Goal: Task Accomplishment & Management: Manage account settings

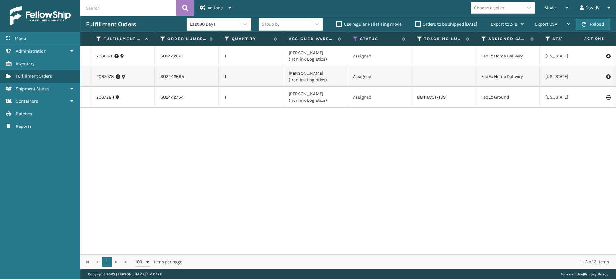
click at [419, 24] on label "Orders to be shipped [DATE]" at bounding box center [446, 24] width 62 height 5
click at [416, 24] on input "Orders to be shipped [DATE]" at bounding box center [415, 23] width 0 height 4
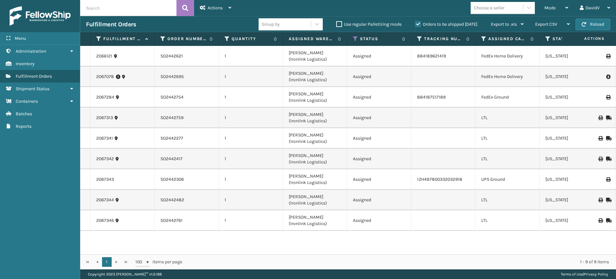
click at [419, 24] on label "Orders to be shipped [DATE]" at bounding box center [446, 24] width 62 height 5
click at [416, 24] on input "Orders to be shipped [DATE]" at bounding box center [415, 23] width 0 height 4
click at [418, 23] on label "Orders to be shipped [DATE]" at bounding box center [446, 24] width 62 height 5
click at [416, 23] on input "Orders to be shipped [DATE]" at bounding box center [415, 23] width 0 height 4
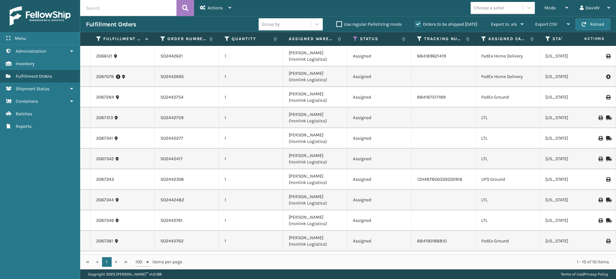
click at [418, 23] on label "Orders to be shipped [DATE]" at bounding box center [446, 24] width 62 height 5
click at [416, 23] on input "Orders to be shipped [DATE]" at bounding box center [415, 23] width 0 height 4
click at [418, 23] on label "Orders to be shipped [DATE]" at bounding box center [446, 24] width 62 height 5
click at [416, 23] on input "Orders to be shipped [DATE]" at bounding box center [415, 23] width 0 height 4
click at [418, 23] on label "Orders to be shipped [DATE]" at bounding box center [446, 24] width 62 height 5
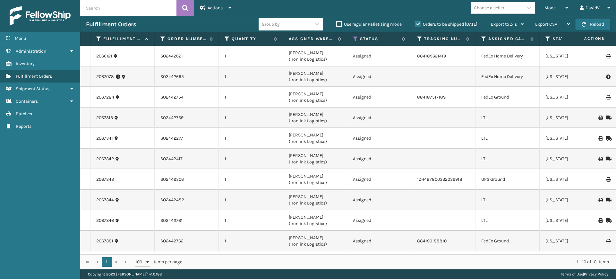
click at [416, 23] on input "Orders to be shipped [DATE]" at bounding box center [415, 23] width 0 height 4
click at [419, 25] on label "Orders to be shipped [DATE]" at bounding box center [446, 24] width 62 height 5
click at [416, 25] on input "Orders to be shipped [DATE]" at bounding box center [415, 23] width 0 height 4
click at [418, 23] on label "Orders to be shipped [DATE]" at bounding box center [446, 24] width 62 height 5
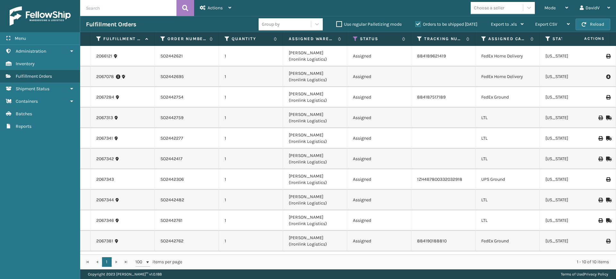
click at [416, 23] on input "Orders to be shipped [DATE]" at bounding box center [415, 23] width 0 height 4
click at [418, 23] on label "Orders to be shipped [DATE]" at bounding box center [446, 24] width 62 height 5
click at [416, 23] on input "Orders to be shipped [DATE]" at bounding box center [415, 23] width 0 height 4
click at [416, 25] on label "Orders to be shipped [DATE]" at bounding box center [446, 24] width 62 height 5
click at [416, 25] on input "Orders to be shipped [DATE]" at bounding box center [415, 23] width 0 height 4
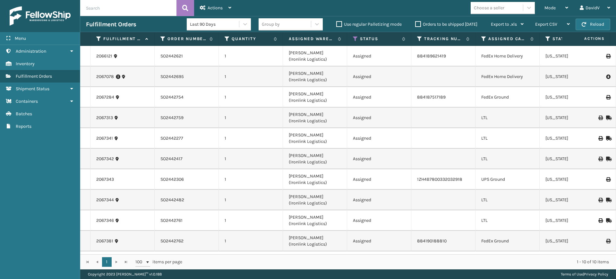
click at [416, 25] on label "Orders to be shipped [DATE]" at bounding box center [446, 24] width 62 height 5
click at [416, 25] on input "Orders to be shipped [DATE]" at bounding box center [415, 23] width 0 height 4
click at [416, 22] on label "Orders to be shipped [DATE]" at bounding box center [446, 24] width 62 height 5
click at [416, 22] on input "Orders to be shipped [DATE]" at bounding box center [415, 23] width 0 height 4
click at [416, 22] on label "Orders to be shipped [DATE]" at bounding box center [446, 24] width 62 height 5
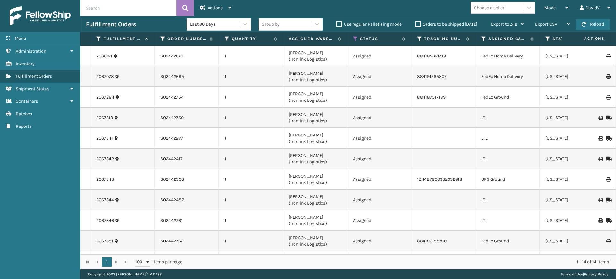
click at [416, 22] on input "Orders to be shipped [DATE]" at bounding box center [415, 23] width 0 height 4
click at [416, 22] on label "Orders to be shipped [DATE]" at bounding box center [446, 24] width 62 height 5
click at [416, 22] on input "Orders to be shipped [DATE]" at bounding box center [415, 23] width 0 height 4
click at [416, 22] on label "Orders to be shipped [DATE]" at bounding box center [446, 24] width 62 height 5
click at [416, 22] on input "Orders to be shipped [DATE]" at bounding box center [415, 23] width 0 height 4
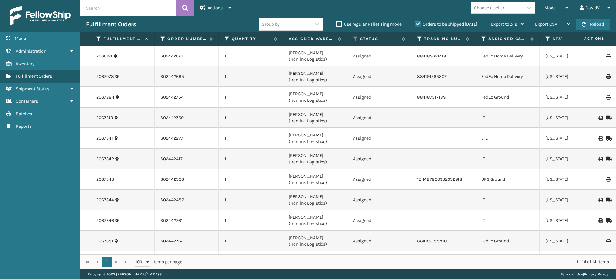
click at [417, 24] on label "Orders to be shipped [DATE]" at bounding box center [446, 24] width 62 height 5
click at [416, 24] on input "Orders to be shipped [DATE]" at bounding box center [415, 23] width 0 height 4
click at [417, 24] on label "Orders to be shipped [DATE]" at bounding box center [446, 24] width 62 height 5
click at [416, 24] on input "Orders to be shipped [DATE]" at bounding box center [415, 23] width 0 height 4
click at [417, 24] on label "Orders to be shipped [DATE]" at bounding box center [446, 24] width 62 height 5
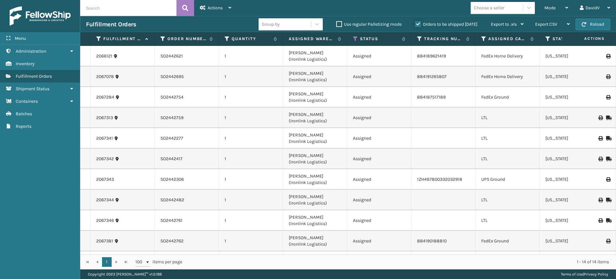
click at [416, 24] on input "Orders to be shipped [DATE]" at bounding box center [415, 23] width 0 height 4
click at [416, 23] on label "Orders to be shipped [DATE]" at bounding box center [446, 24] width 62 height 5
click at [416, 23] on input "Orders to be shipped [DATE]" at bounding box center [415, 23] width 0 height 4
click at [416, 23] on label "Orders to be shipped [DATE]" at bounding box center [446, 24] width 62 height 5
click at [416, 23] on input "Orders to be shipped [DATE]" at bounding box center [415, 23] width 0 height 4
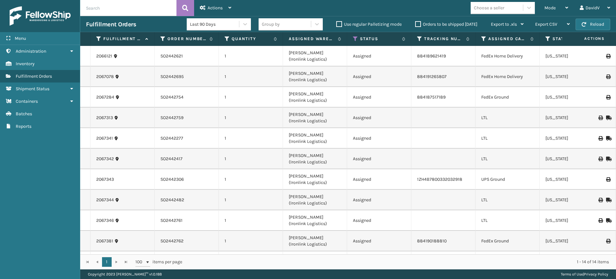
click at [418, 23] on label "Orders to be shipped [DATE]" at bounding box center [446, 24] width 62 height 5
click at [416, 23] on input "Orders to be shipped [DATE]" at bounding box center [415, 23] width 0 height 4
click at [418, 23] on label "Orders to be shipped [DATE]" at bounding box center [446, 24] width 62 height 5
click at [416, 23] on input "Orders to be shipped [DATE]" at bounding box center [415, 23] width 0 height 4
click at [416, 24] on label "Orders to be shipped [DATE]" at bounding box center [446, 24] width 62 height 5
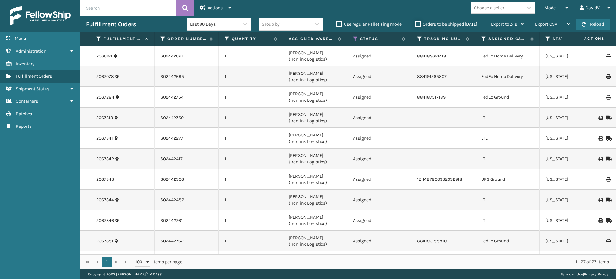
click at [416, 24] on input "Orders to be shipped [DATE]" at bounding box center [415, 23] width 0 height 4
click at [416, 24] on label "Orders to be shipped [DATE]" at bounding box center [446, 24] width 62 height 5
click at [416, 24] on input "Orders to be shipped [DATE]" at bounding box center [415, 23] width 0 height 4
click at [416, 24] on label "Orders to be shipped [DATE]" at bounding box center [446, 24] width 62 height 5
click at [416, 24] on input "Orders to be shipped [DATE]" at bounding box center [415, 23] width 0 height 4
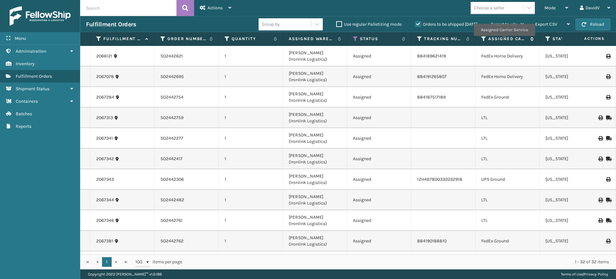
click at [504, 40] on label "Assigned Carrier Service" at bounding box center [507, 39] width 39 height 6
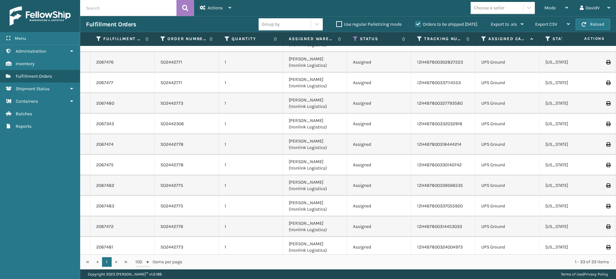
scroll to position [476, 0]
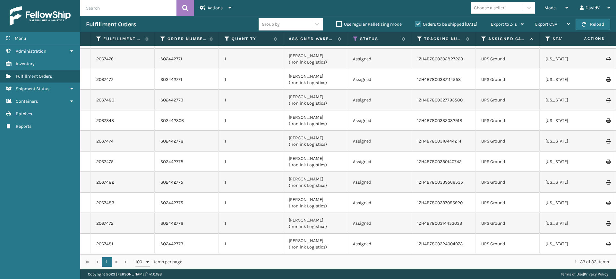
click at [418, 23] on label "Orders to be shipped [DATE]" at bounding box center [446, 24] width 62 height 5
click at [416, 23] on input "Orders to be shipped [DATE]" at bounding box center [415, 23] width 0 height 4
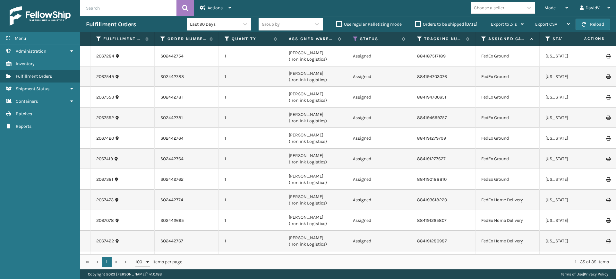
click at [418, 23] on label "Orders to be shipped [DATE]" at bounding box center [446, 24] width 62 height 5
click at [416, 23] on input "Orders to be shipped [DATE]" at bounding box center [415, 23] width 0 height 4
click at [418, 23] on label "Orders to be shipped [DATE]" at bounding box center [446, 24] width 62 height 5
click at [416, 23] on input "Orders to be shipped [DATE]" at bounding box center [415, 23] width 0 height 4
click at [418, 23] on label "Orders to be shipped [DATE]" at bounding box center [446, 24] width 62 height 5
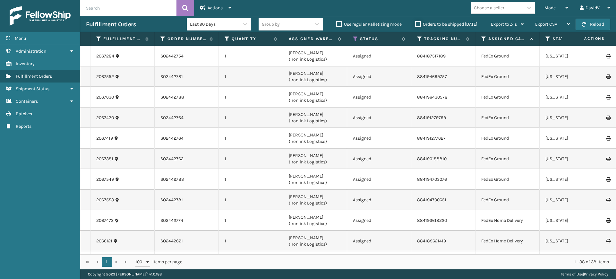
click at [416, 23] on input "Orders to be shipped [DATE]" at bounding box center [415, 23] width 0 height 4
click at [418, 23] on label "Orders to be shipped [DATE]" at bounding box center [446, 24] width 62 height 5
click at [416, 23] on input "Orders to be shipped [DATE]" at bounding box center [415, 23] width 0 height 4
click at [418, 23] on label "Orders to be shipped [DATE]" at bounding box center [446, 24] width 62 height 5
click at [416, 23] on input "Orders to be shipped [DATE]" at bounding box center [415, 23] width 0 height 4
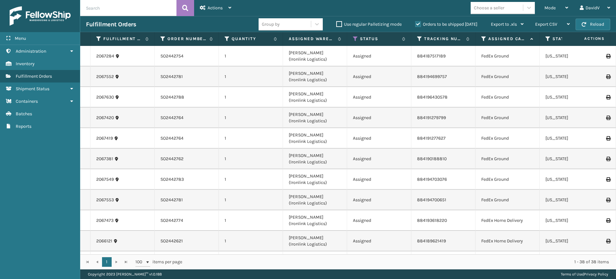
click at [418, 23] on label "Orders to be shipped [DATE]" at bounding box center [446, 24] width 62 height 5
click at [416, 23] on input "Orders to be shipped [DATE]" at bounding box center [415, 23] width 0 height 4
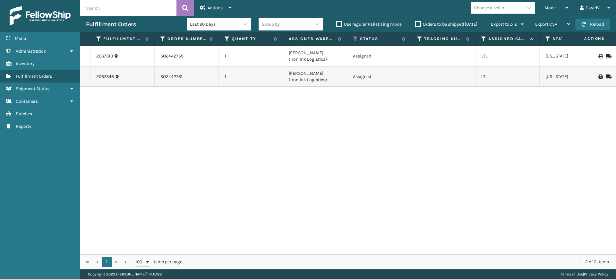
click at [418, 23] on label "Orders to be shipped [DATE]" at bounding box center [446, 24] width 62 height 5
click at [416, 23] on input "Orders to be shipped [DATE]" at bounding box center [415, 23] width 0 height 4
